Goal: Task Accomplishment & Management: Manage account settings

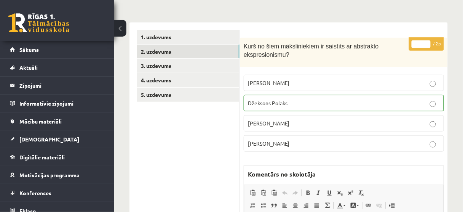
scroll to position [88, 0]
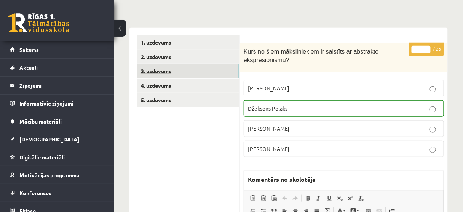
click at [210, 72] on link "3. uzdevums" at bounding box center [188, 71] width 102 height 14
click at [164, 71] on link "3. uzdevums" at bounding box center [188, 71] width 102 height 14
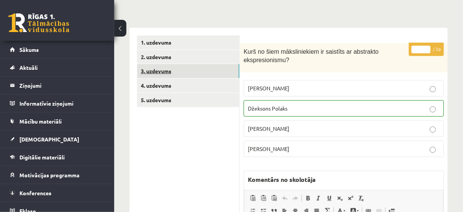
click at [170, 70] on link "3. uzdevums" at bounding box center [188, 71] width 102 height 14
click at [156, 71] on link "3. uzdevums" at bounding box center [188, 71] width 102 height 14
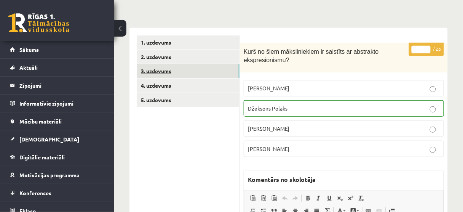
click at [156, 71] on link "3. uzdevums" at bounding box center [188, 71] width 102 height 14
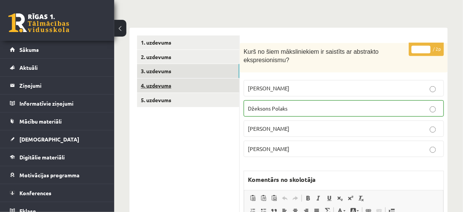
click at [175, 87] on link "4. uzdevums" at bounding box center [188, 85] width 102 height 14
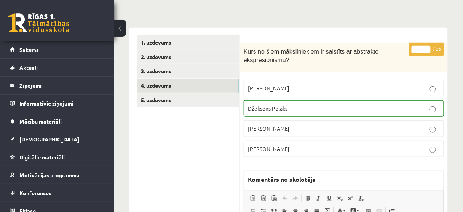
click at [175, 87] on link "4. uzdevums" at bounding box center [188, 85] width 102 height 14
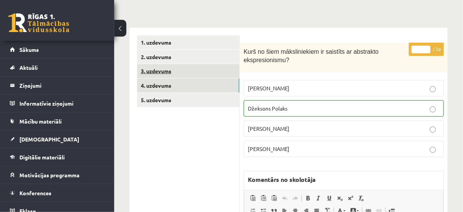
click at [162, 70] on link "3. uzdevums" at bounding box center [188, 71] width 102 height 14
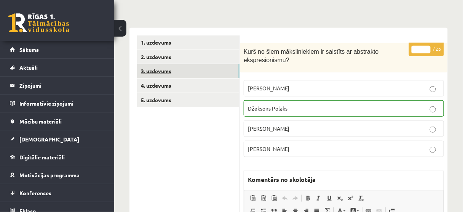
click at [162, 70] on link "3. uzdevums" at bounding box center [188, 71] width 102 height 14
click at [188, 71] on link "3. uzdevums" at bounding box center [188, 71] width 102 height 14
click at [152, 72] on link "3. uzdevums" at bounding box center [188, 71] width 102 height 14
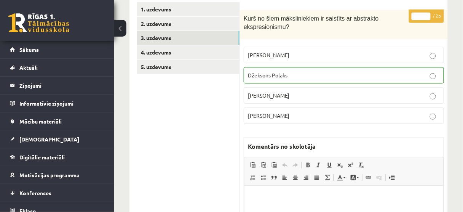
scroll to position [27, 0]
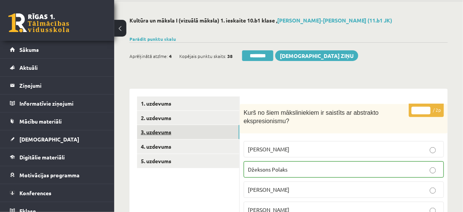
click at [174, 133] on link "3. uzdevums" at bounding box center [188, 132] width 102 height 14
click at [176, 134] on link "3. uzdevums" at bounding box center [188, 132] width 102 height 14
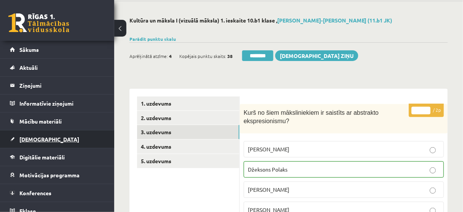
click at [29, 139] on span "[DEMOGRAPHIC_DATA]" at bounding box center [49, 139] width 60 height 7
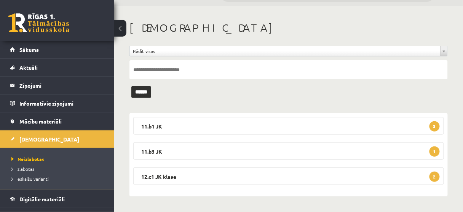
scroll to position [22, 0]
click at [436, 153] on span "1" at bounding box center [434, 152] width 10 height 10
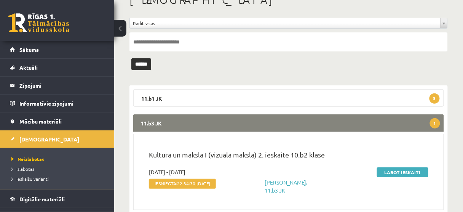
scroll to position [83, 0]
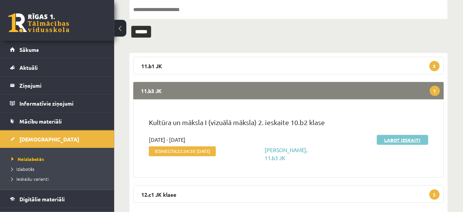
click at [396, 137] on link "Labot ieskaiti" at bounding box center [402, 140] width 51 height 10
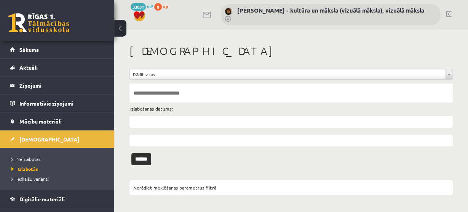
click at [36, 159] on span "Neizlabotās" at bounding box center [25, 159] width 29 height 6
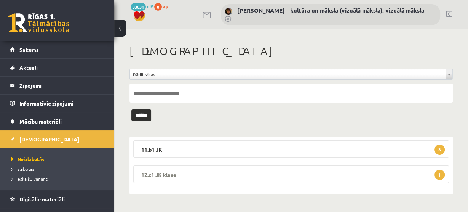
click at [439, 175] on span "1" at bounding box center [439, 174] width 10 height 10
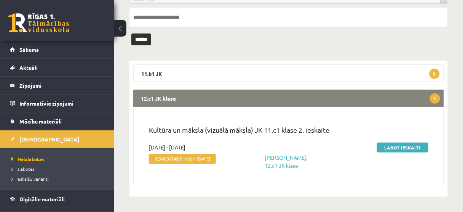
scroll to position [81, 0]
click at [410, 142] on link "Labot ieskaiti" at bounding box center [402, 147] width 51 height 10
click at [405, 142] on link "Labot ieskaiti" at bounding box center [402, 147] width 51 height 10
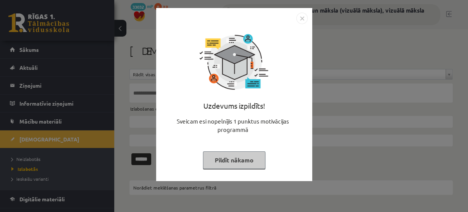
click at [247, 164] on button "Pildīt nākamo" at bounding box center [234, 160] width 62 height 18
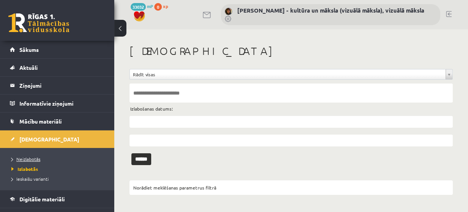
click at [29, 158] on span "Neizlabotās" at bounding box center [25, 159] width 29 height 6
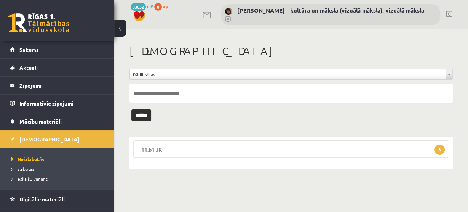
click at [441, 147] on span "3" at bounding box center [439, 149] width 10 height 10
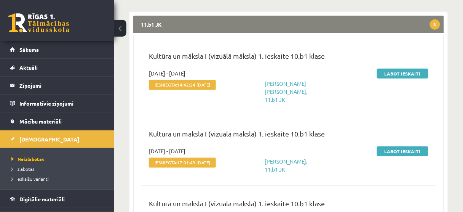
scroll to position [183, 0]
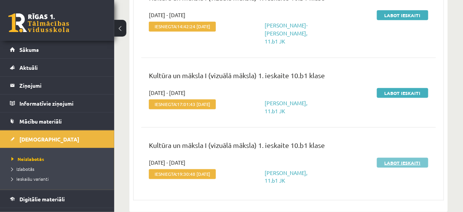
click at [408, 166] on link "Labot ieskaiti" at bounding box center [402, 163] width 51 height 10
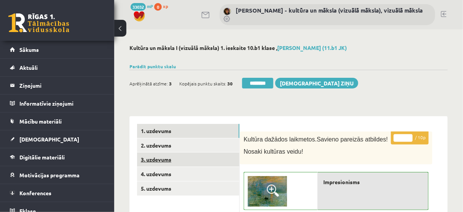
click at [188, 161] on link "3. uzdevums" at bounding box center [188, 159] width 102 height 14
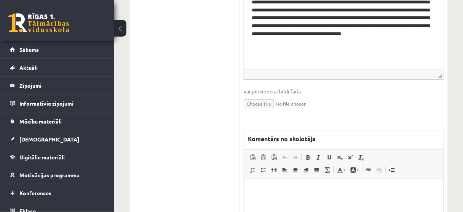
scroll to position [670, 0]
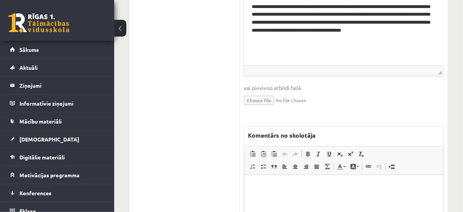
click at [259, 187] on p "Bagātinātā teksta redaktors, wiswyg-editor-47024887306660-1757313506-387" at bounding box center [343, 186] width 183 height 8
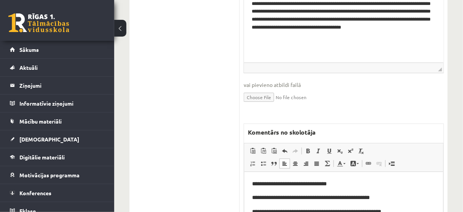
click at [309, 183] on span "**********" at bounding box center [289, 182] width 75 height 5
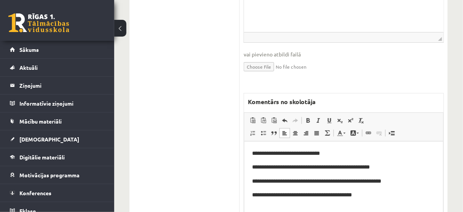
click at [352, 166] on span "**********" at bounding box center [311, 166] width 118 height 5
click at [362, 181] on span "**********" at bounding box center [316, 180] width 129 height 5
click at [344, 193] on span "**********" at bounding box center [302, 193] width 100 height 5
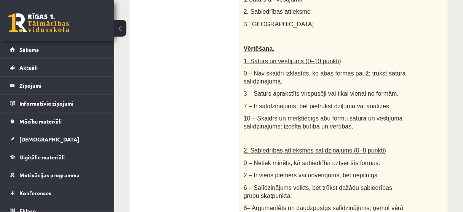
scroll to position [33, 0]
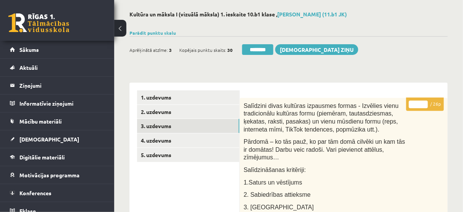
click at [425, 101] on input "*" at bounding box center [418, 104] width 19 height 8
click at [425, 101] on input "**" at bounding box center [418, 104] width 19 height 8
type input "**"
click at [425, 101] on input "**" at bounding box center [418, 104] width 19 height 8
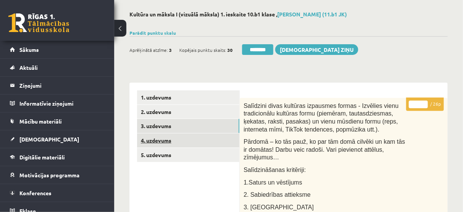
click at [199, 138] on link "4. uzdevums" at bounding box center [188, 140] width 102 height 14
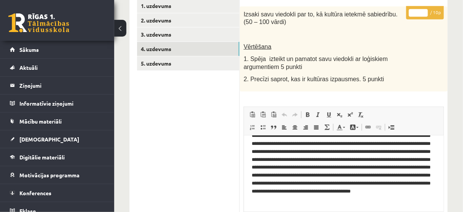
scroll to position [50, 0]
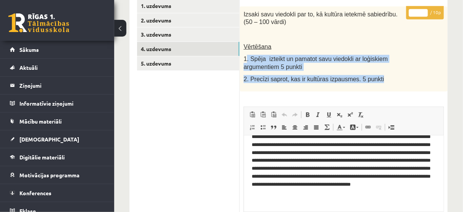
drag, startPoint x: 372, startPoint y: 78, endPoint x: 246, endPoint y: 59, distance: 127.4
click at [246, 59] on div "Izsaki savu viedokli par to, kā kultūra ietekmē sabiedrību. (50 – 100 vārdi) Vē…" at bounding box center [344, 48] width 208 height 85
copy div ". Spēja izteikt un pamatot savu viedokli ar loģiskiem argumentiem 5 punkti 2. P…"
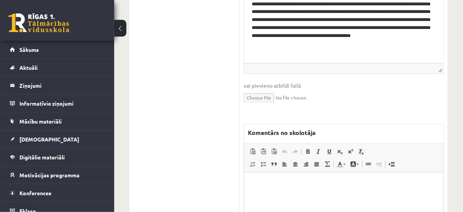
scroll to position [277, 0]
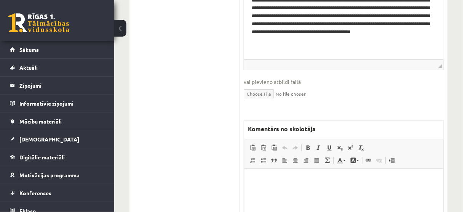
click at [262, 181] on p "Bagātinātā teksta redaktors, wiswyg-editor-47024911970460-1757313653-25" at bounding box center [343, 180] width 183 height 8
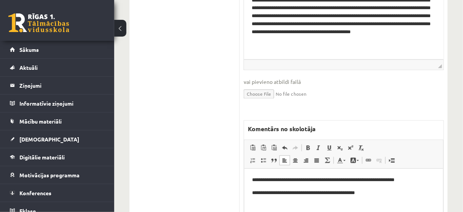
click at [256, 192] on p "**********" at bounding box center [344, 193] width 184 height 8
click at [346, 191] on p "**********" at bounding box center [344, 193] width 184 height 8
click at [400, 177] on p "**********" at bounding box center [344, 180] width 184 height 8
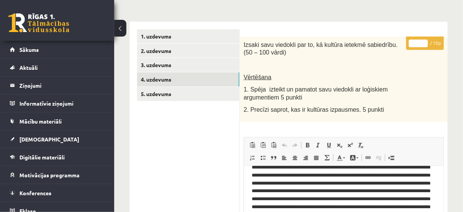
click at [424, 40] on input "*" at bounding box center [418, 44] width 19 height 8
type input "*"
click at [424, 40] on input "*" at bounding box center [418, 44] width 19 height 8
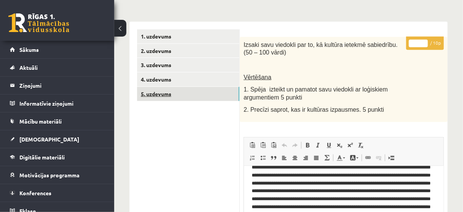
click at [202, 93] on link "5. uzdevums" at bounding box center [188, 94] width 102 height 14
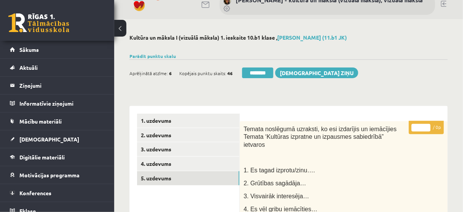
scroll to position [3, 0]
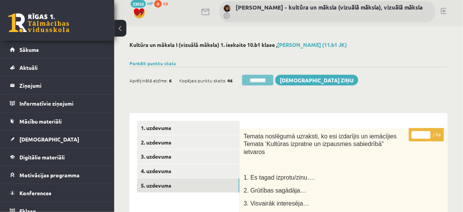
click at [256, 79] on input "********" at bounding box center [257, 80] width 31 height 11
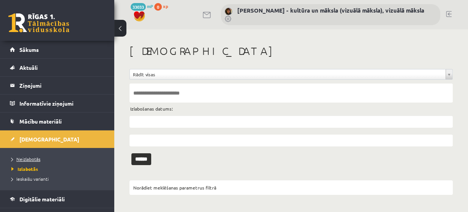
click at [34, 157] on span "Neizlabotās" at bounding box center [25, 159] width 29 height 6
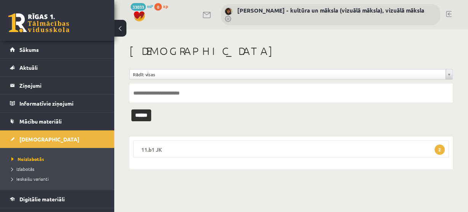
click at [439, 147] on span "2" at bounding box center [439, 149] width 10 height 10
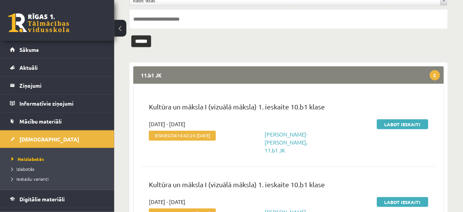
scroll to position [91, 0]
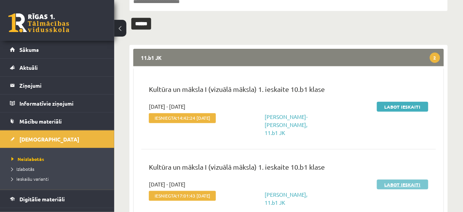
click at [407, 181] on link "Labot ieskaiti" at bounding box center [402, 184] width 51 height 10
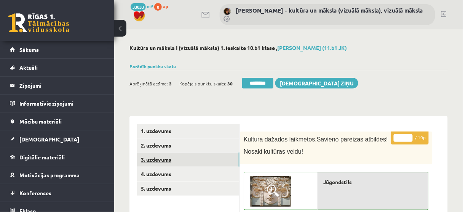
click at [193, 158] on link "3. uzdevums" at bounding box center [188, 159] width 102 height 14
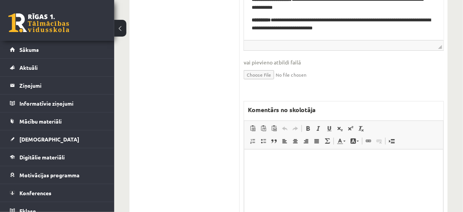
scroll to position [700, 0]
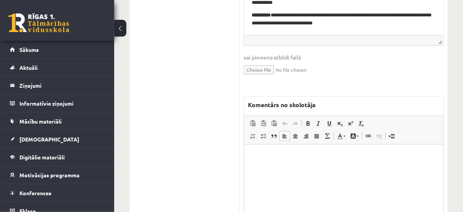
click at [252, 152] on p "Bagātinātā teksta redaktors, wiswyg-editor-47025049628120-1757313757-146" at bounding box center [343, 156] width 183 height 8
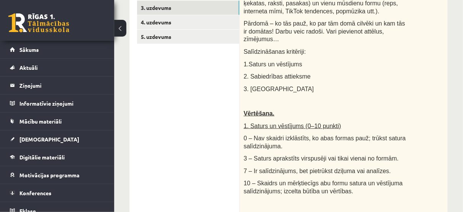
scroll to position [77, 0]
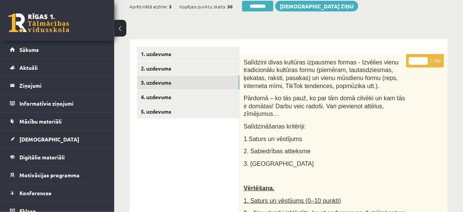
click at [425, 59] on input "*" at bounding box center [418, 61] width 19 height 8
type input "*"
click at [425, 59] on input "*" at bounding box center [418, 61] width 19 height 8
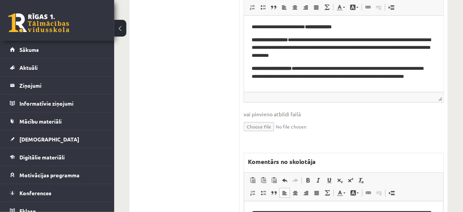
scroll to position [716, 0]
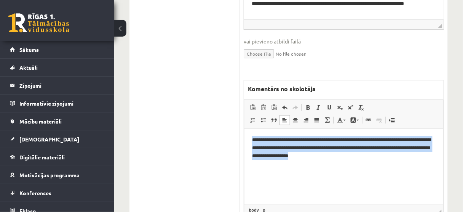
drag, startPoint x: 351, startPoint y: 155, endPoint x: 249, endPoint y: 143, distance: 102.7
click at [249, 143] on html "**********" at bounding box center [343, 147] width 199 height 39
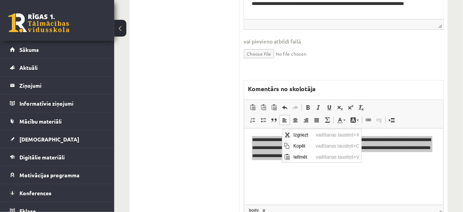
scroll to position [0, 0]
click at [306, 145] on span "Kopēt" at bounding box center [302, 145] width 22 height 11
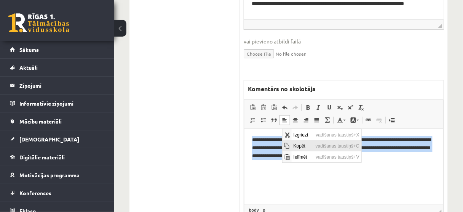
copy p "**********"
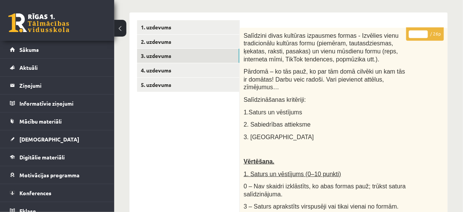
scroll to position [77, 0]
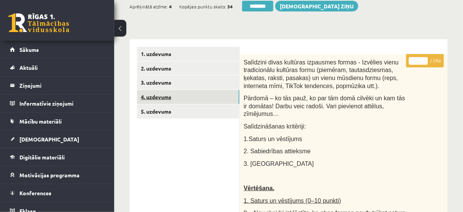
click at [201, 95] on link "4. uzdevums" at bounding box center [188, 97] width 102 height 14
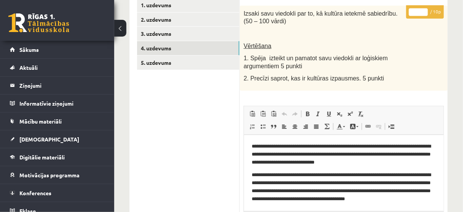
scroll to position [107, 0]
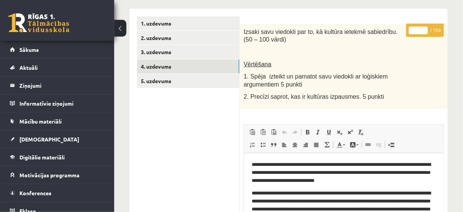
click at [425, 27] on input "*" at bounding box center [418, 31] width 19 height 8
type input "*"
click at [423, 33] on input "*" at bounding box center [418, 31] width 19 height 8
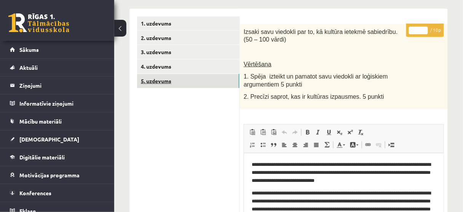
click at [194, 83] on link "5. uzdevums" at bounding box center [188, 81] width 102 height 14
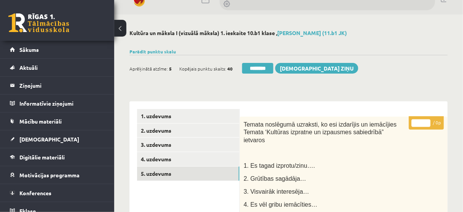
scroll to position [0, 0]
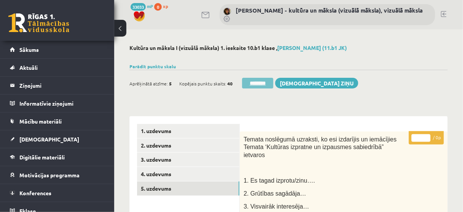
click at [251, 81] on input "********" at bounding box center [257, 83] width 31 height 11
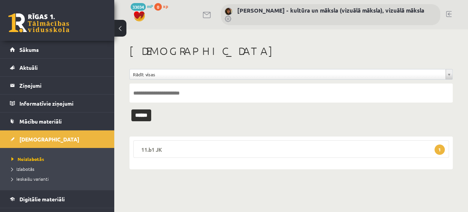
click at [438, 147] on span "1" at bounding box center [439, 149] width 10 height 10
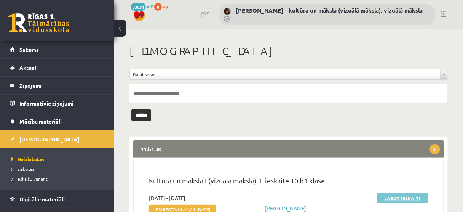
click at [392, 196] on link "Labot ieskaiti" at bounding box center [402, 198] width 51 height 10
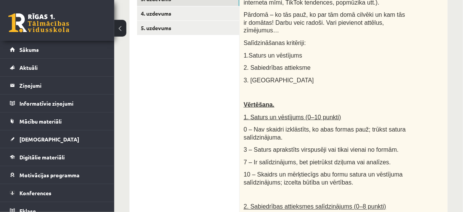
scroll to position [61, 0]
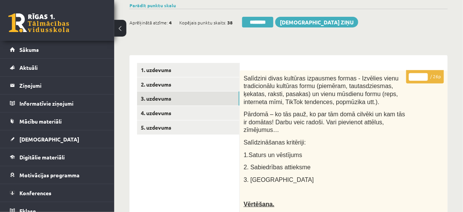
type input "**"
click at [425, 75] on input "**" at bounding box center [418, 77] width 19 height 8
click at [198, 111] on link "4. uzdevums" at bounding box center [188, 113] width 102 height 14
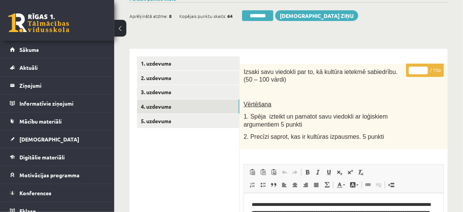
scroll to position [30, 0]
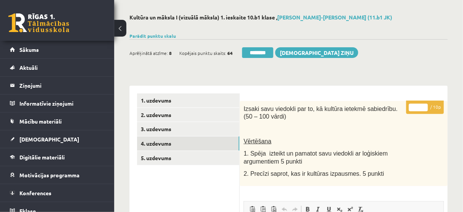
type input "**"
click at [424, 105] on input "**" at bounding box center [418, 108] width 19 height 8
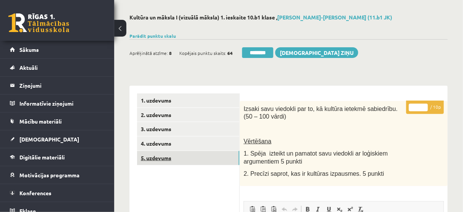
click at [195, 161] on link "5. uzdevums" at bounding box center [188, 158] width 102 height 14
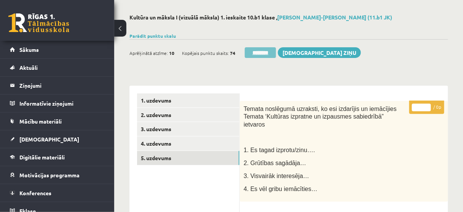
click at [263, 50] on input "********" at bounding box center [260, 52] width 31 height 11
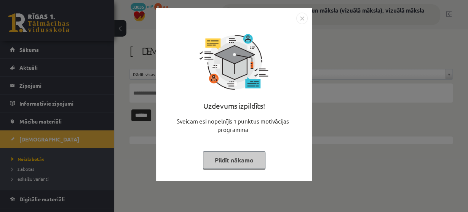
click at [227, 161] on button "Pildīt nākamo" at bounding box center [234, 160] width 62 height 18
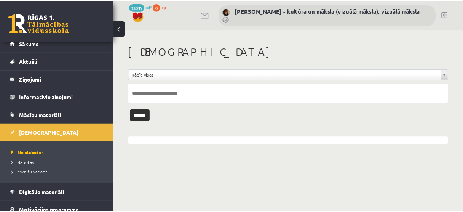
scroll to position [5, 0]
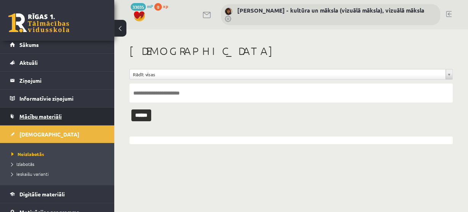
click at [55, 115] on span "Mācību materiāli" at bounding box center [40, 116] width 42 height 7
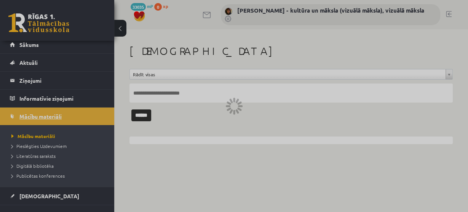
click at [55, 115] on div at bounding box center [234, 106] width 468 height 212
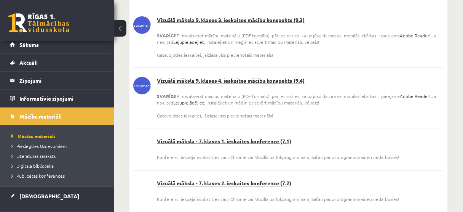
scroll to position [914, 0]
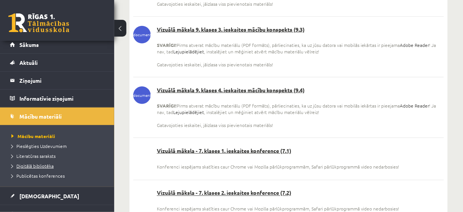
click at [40, 164] on span "Digitālā bibliotēka" at bounding box center [32, 166] width 42 height 6
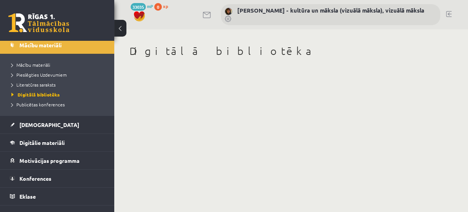
scroll to position [86, 0]
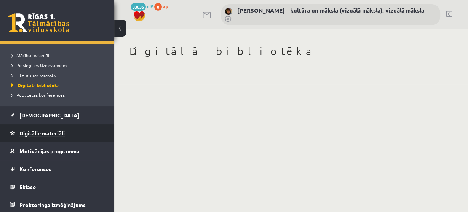
click at [43, 132] on span "Digitālie materiāli" at bounding box center [41, 132] width 45 height 7
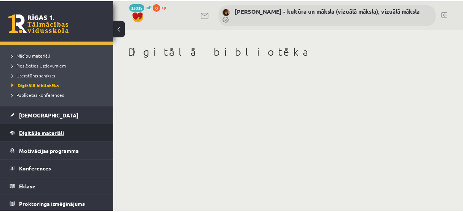
scroll to position [76, 0]
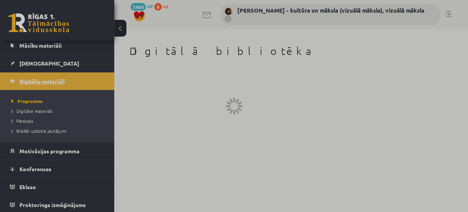
click at [43, 132] on div at bounding box center [234, 106] width 468 height 212
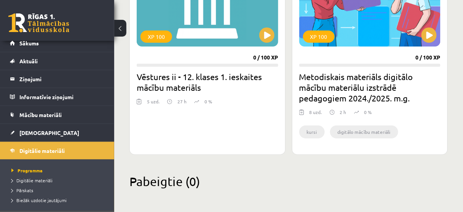
scroll to position [0, 0]
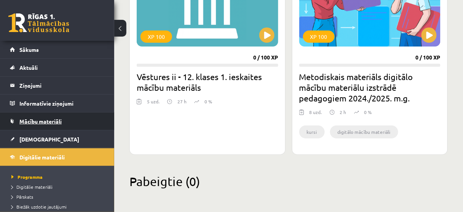
click at [53, 121] on span "Mācību materiāli" at bounding box center [40, 121] width 42 height 7
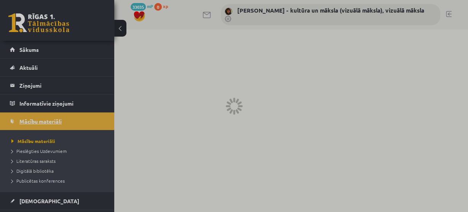
click at [53, 121] on div at bounding box center [234, 106] width 468 height 212
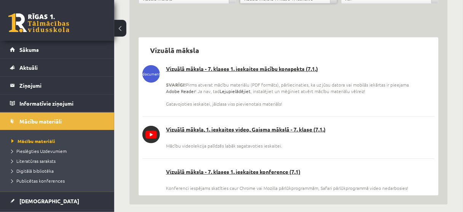
scroll to position [143, 0]
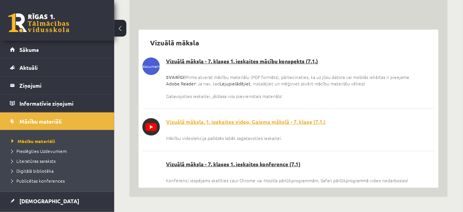
click at [251, 123] on link "Vizuālā māksla, 1. ieskaites video, Gaisma mākslā - 7. klase (7.1.)" at bounding box center [288, 122] width 292 height 8
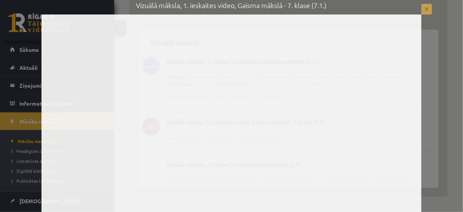
click at [428, 9] on button at bounding box center [426, 9] width 11 height 11
